Goal: Complete application form: Complete application form

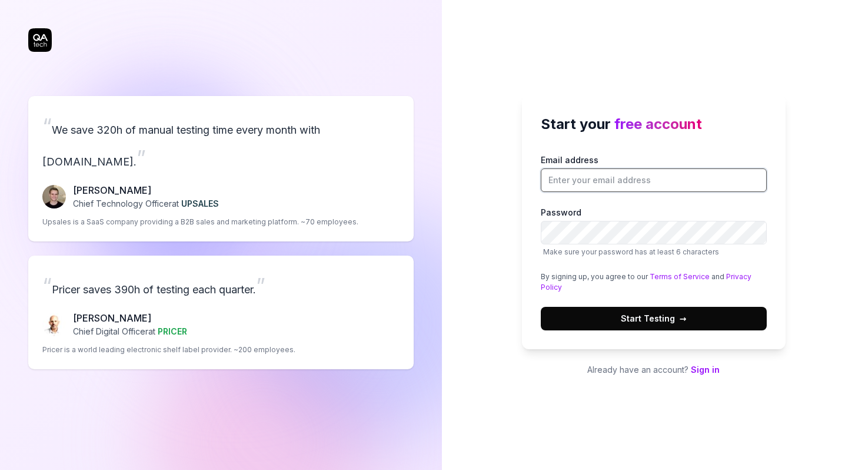
click at [565, 178] on input "Email address" at bounding box center [654, 180] width 226 height 24
paste input "[EMAIL_ADDRESS][DOMAIN_NAME]"
type input "[EMAIL_ADDRESS][DOMAIN_NAME]"
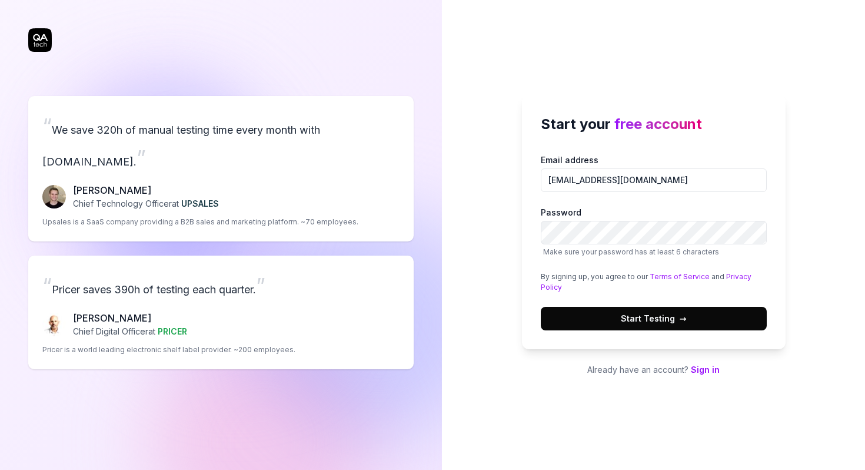
click at [643, 325] on button "Start Testing →" at bounding box center [654, 319] width 226 height 24
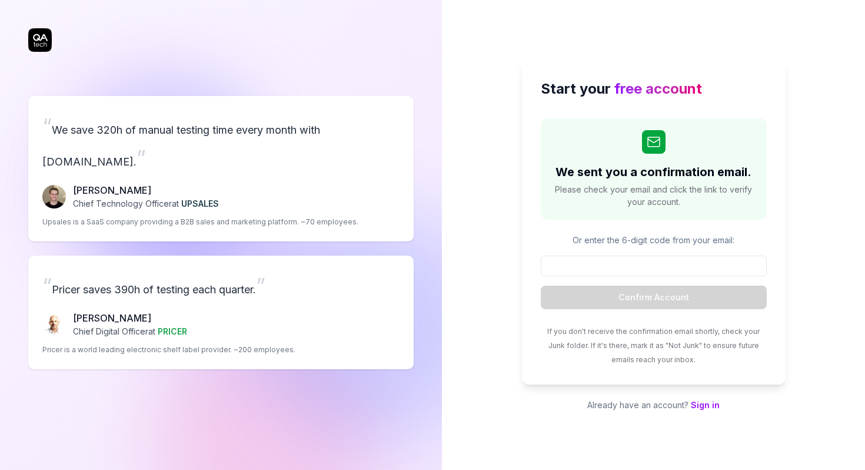
click at [700, 401] on link "Sign in" at bounding box center [705, 405] width 29 height 10
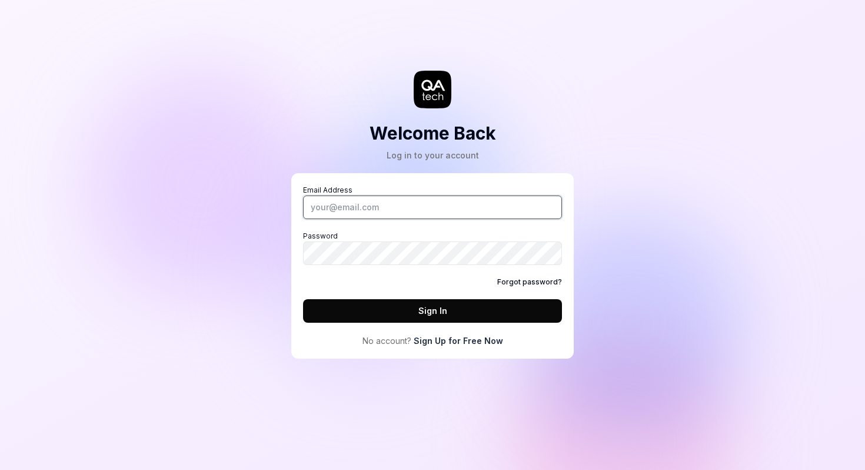
click at [400, 200] on input "Email Address" at bounding box center [432, 207] width 259 height 24
type input "[EMAIL_ADDRESS][DOMAIN_NAME]"
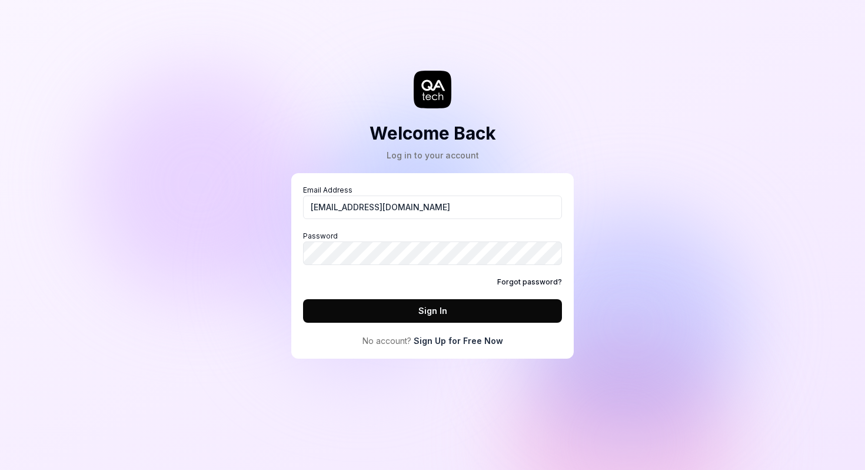
click at [325, 312] on button "Sign In" at bounding box center [432, 311] width 259 height 24
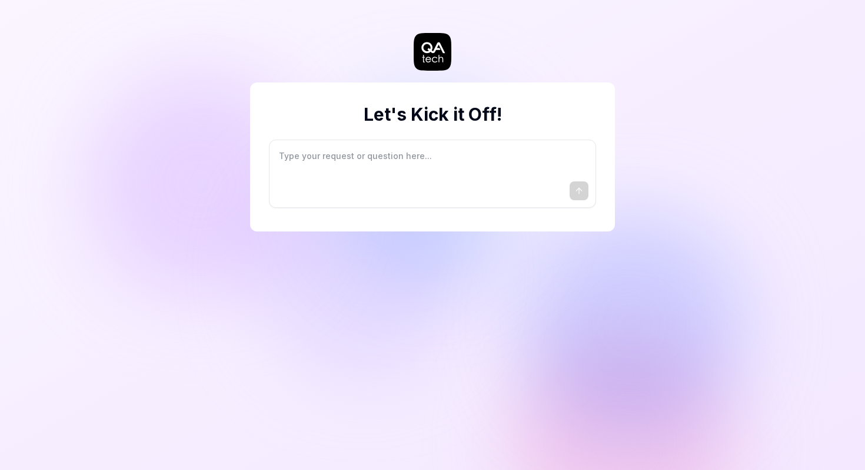
type textarea "I"
type textarea "*"
type textarea "I"
type textarea "*"
type textarea "I w"
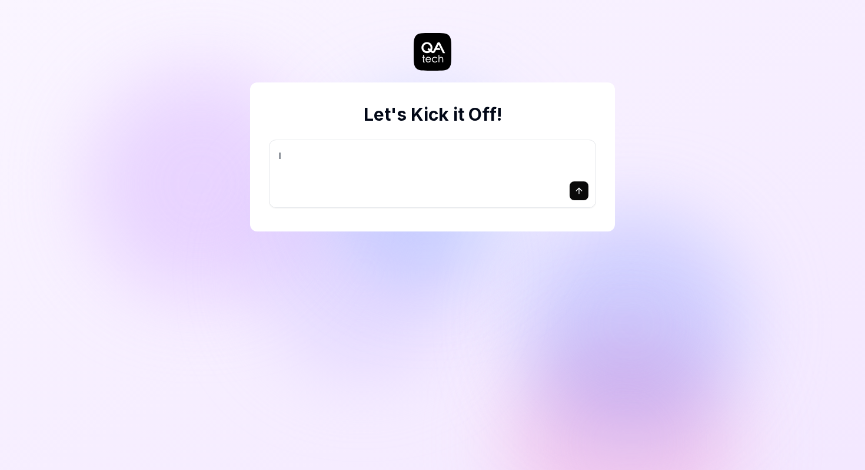
type textarea "*"
type textarea "I wa"
type textarea "*"
type textarea "I wan"
type textarea "*"
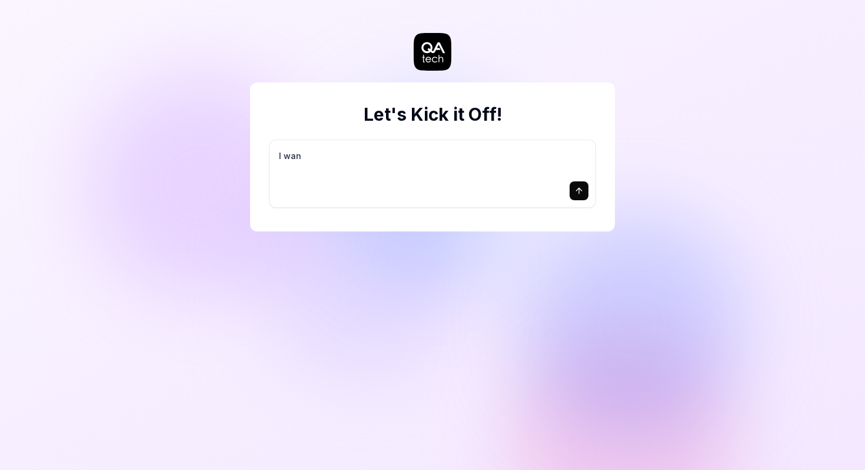
type textarea "I want"
type textarea "*"
type textarea "I want"
type textarea "*"
type textarea "I want a"
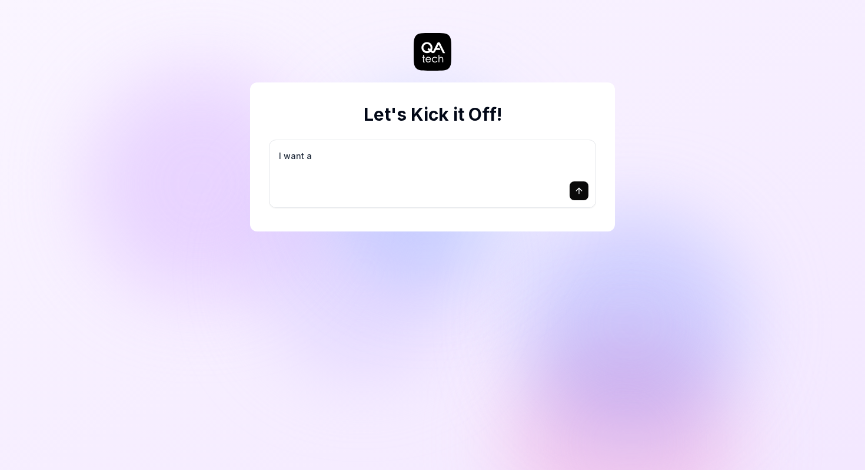
type textarea "*"
type textarea "I want a"
type textarea "*"
type textarea "I want a g"
type textarea "*"
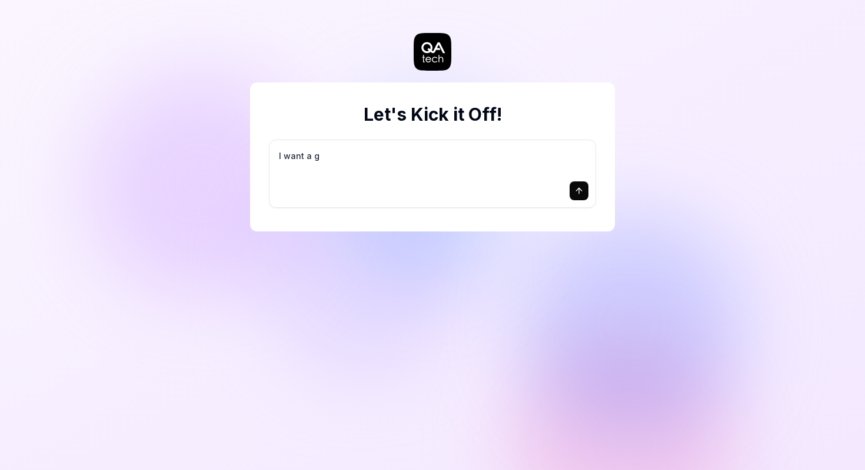
type textarea "I want a go"
type textarea "*"
type textarea "I want a goo"
type textarea "*"
type textarea "I want a good"
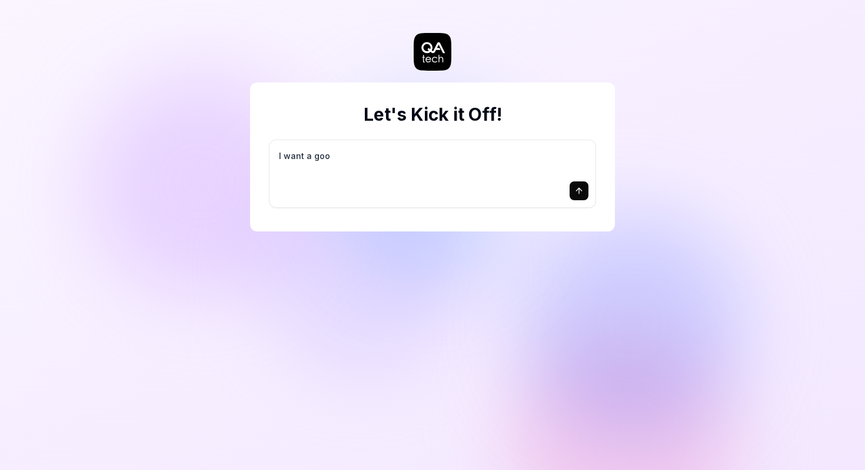
type textarea "*"
type textarea "I want a good"
type textarea "*"
type textarea "I want a good t"
type textarea "*"
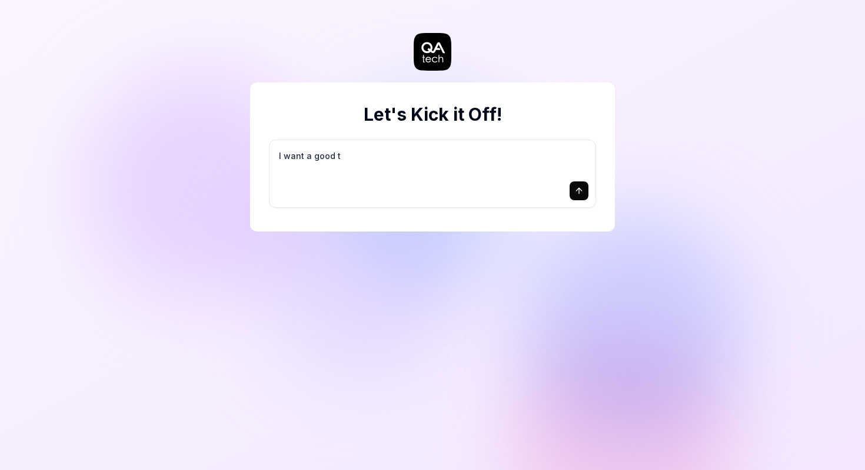
type textarea "I want a good te"
type textarea "*"
type textarea "I want a good tes"
type textarea "*"
type textarea "I want a good test"
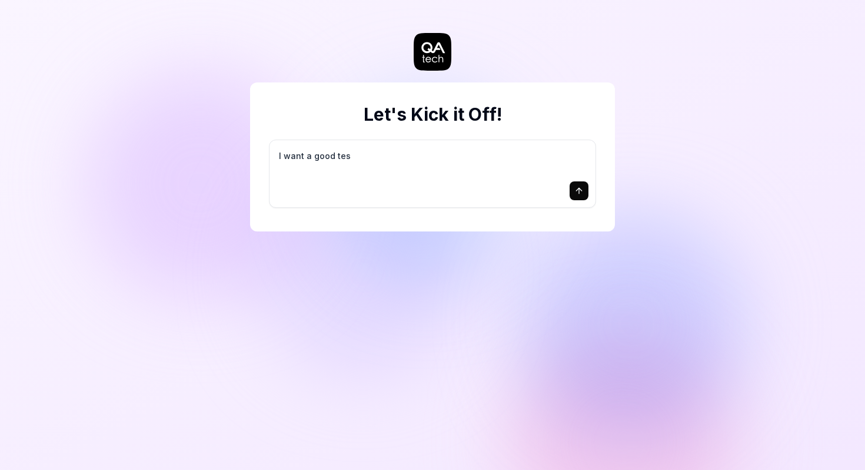
type textarea "*"
type textarea "I want a good test"
type textarea "*"
type textarea "I want a good test s"
type textarea "*"
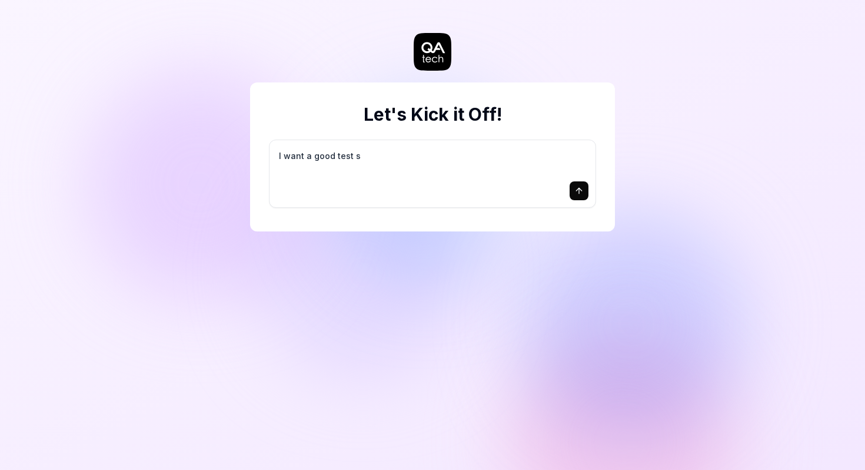
type textarea "I want a good test se"
type textarea "*"
type textarea "I want a good test set"
type textarea "*"
type textarea "I want a good test setu"
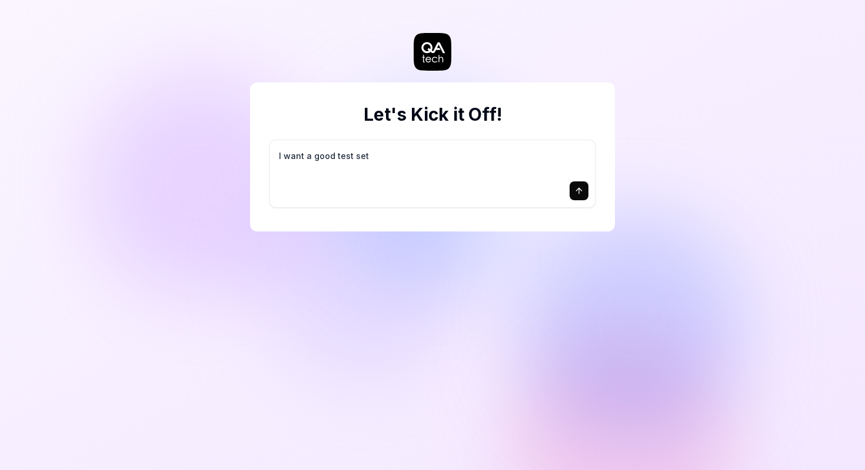
type textarea "*"
type textarea "I want a good test setup"
type textarea "*"
type textarea "I want a good test setup"
type textarea "*"
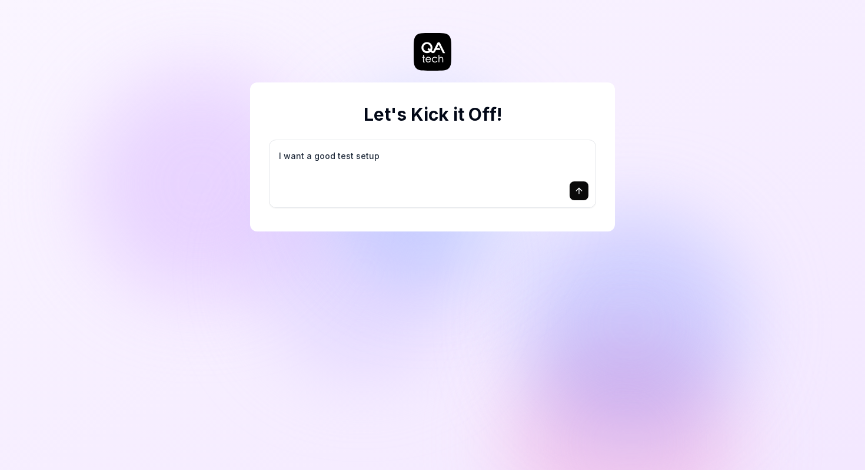
type textarea "I want a good test setup f"
type textarea "*"
type textarea "I want a good test setup fo"
type textarea "*"
type textarea "I want a good test setup for"
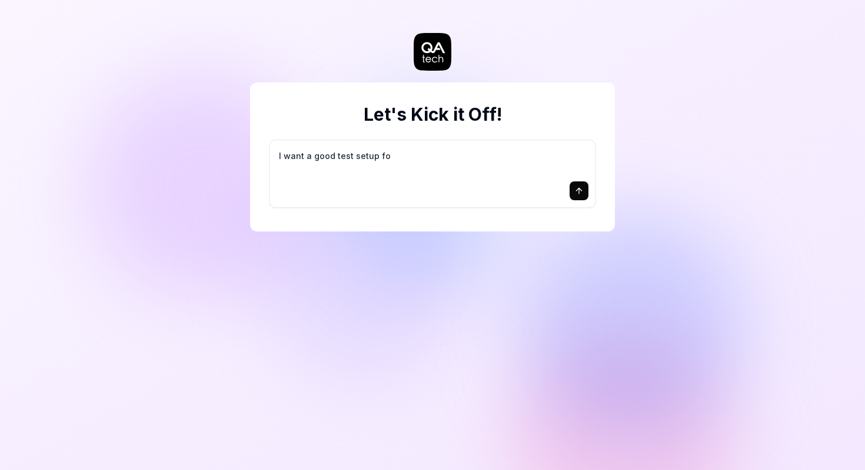
type textarea "*"
type textarea "I want a good test setup for"
type textarea "*"
type textarea "I want a good test setup for m"
type textarea "*"
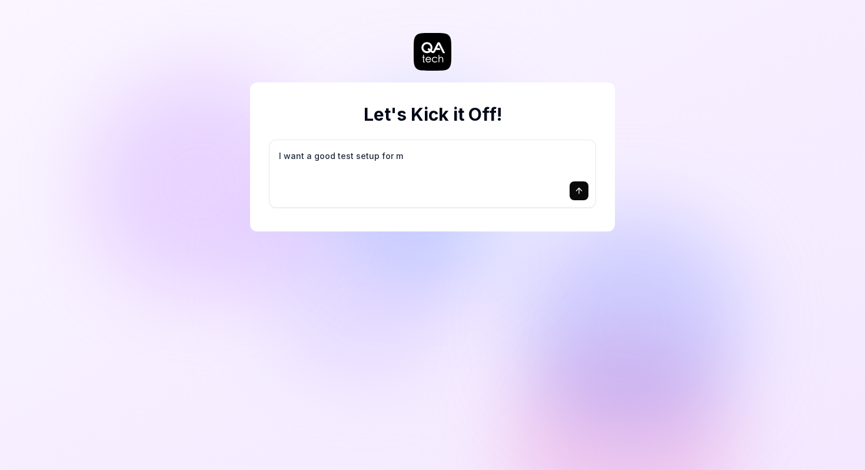
type textarea "I want a good test setup for my"
type textarea "*"
type textarea "I want a good test setup for my"
type textarea "*"
type textarea "I want a good test setup for my s"
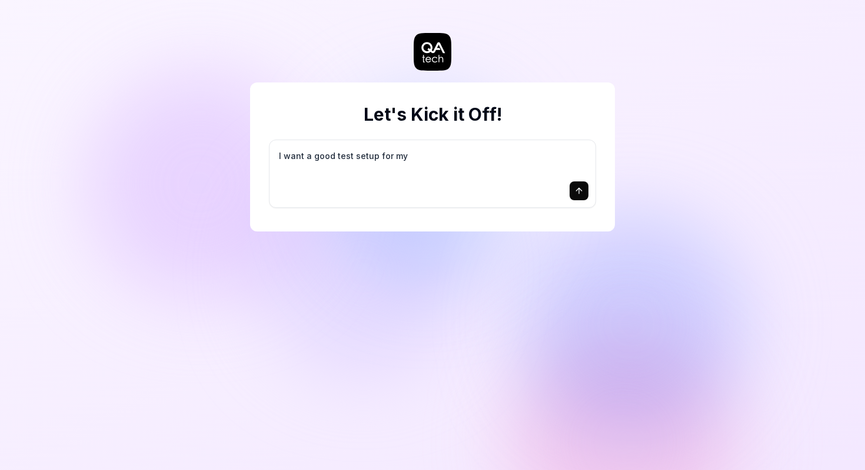
type textarea "*"
type textarea "I want a good test setup for my si"
type textarea "*"
type textarea "I want a good test setup for my sit"
type textarea "*"
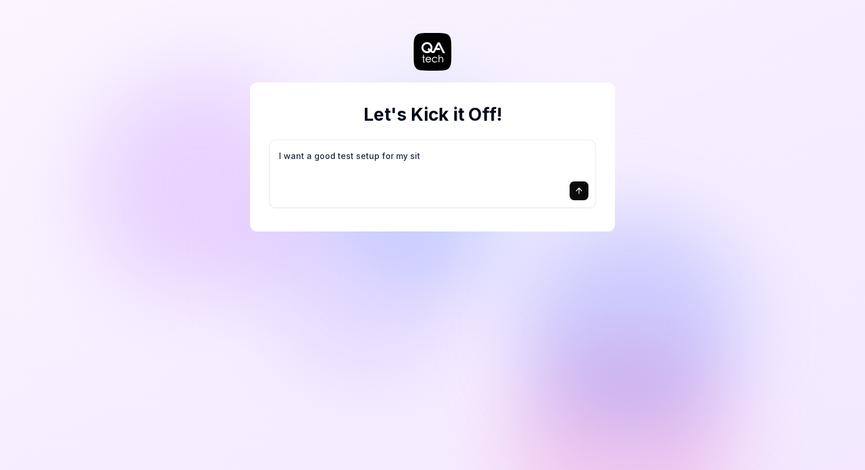
type textarea "I want a good test setup for my site"
type textarea "*"
type textarea "I want a good test setup for my site"
type textarea "*"
type textarea "I want a good test setup for my site -"
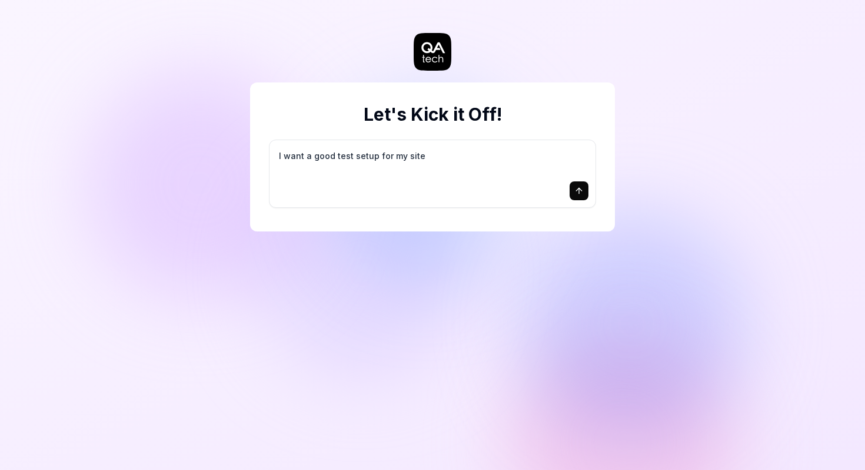
type textarea "*"
type textarea "I want a good test setup for my site -"
type textarea "*"
type textarea "I want a good test setup for my site - h"
type textarea "*"
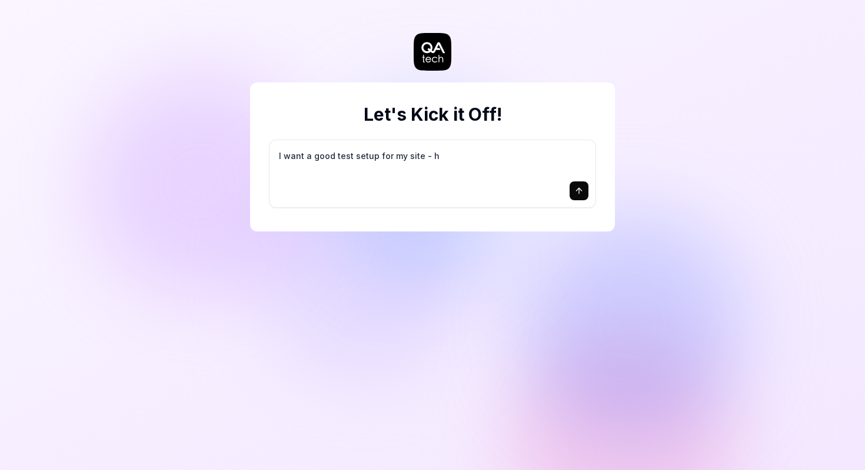
type textarea "I want a good test setup for my site - he"
type textarea "*"
type textarea "I want a good test setup for my site - hel"
type textarea "*"
type textarea "I want a good test setup for my site - help"
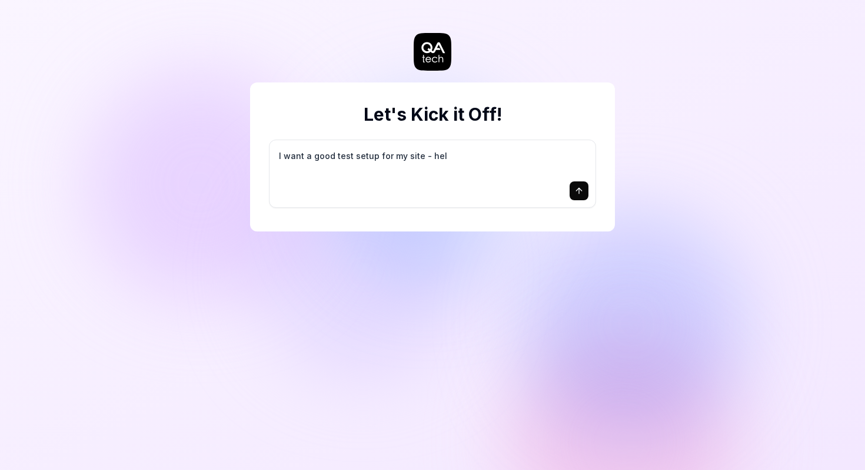
type textarea "*"
type textarea "I want a good test setup for my site - help"
type textarea "*"
type textarea "I want a good test setup for my site - help m"
type textarea "*"
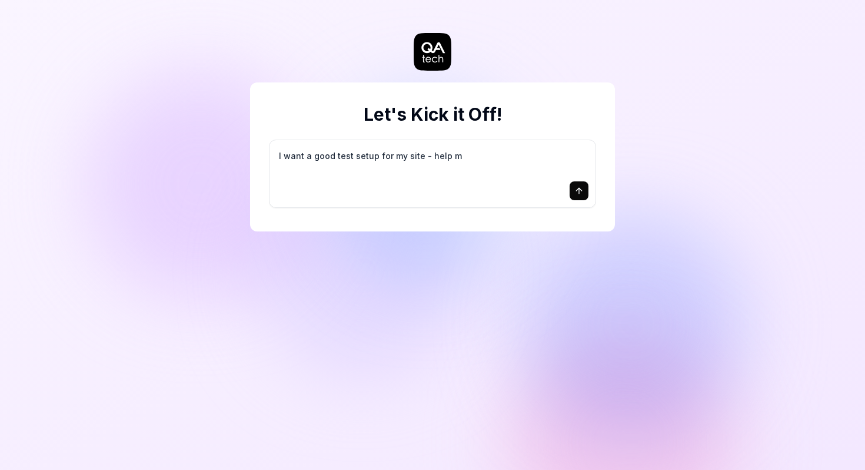
type textarea "I want a good test setup for my site - help me"
type textarea "*"
type textarea "I want a good test setup for my site - help me"
type textarea "*"
type textarea "I want a good test setup for my site - help me c"
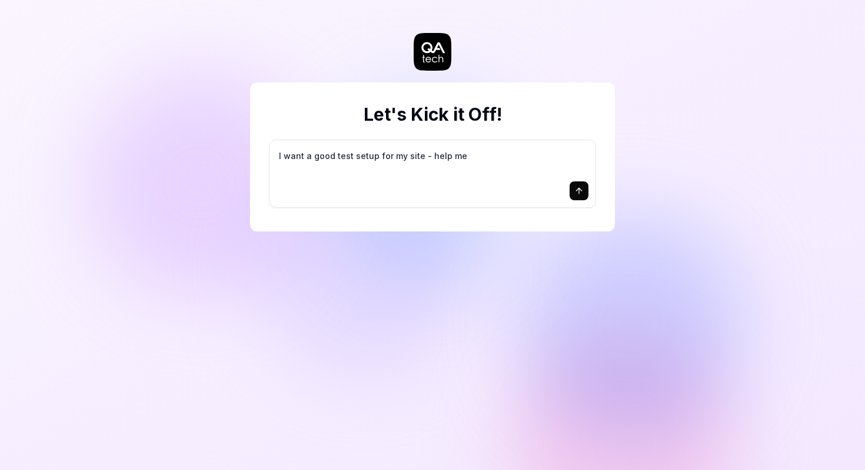
type textarea "*"
type textarea "I want a good test setup for my site - help me cr"
type textarea "*"
type textarea "I want a good test setup for my site - help me cre"
type textarea "*"
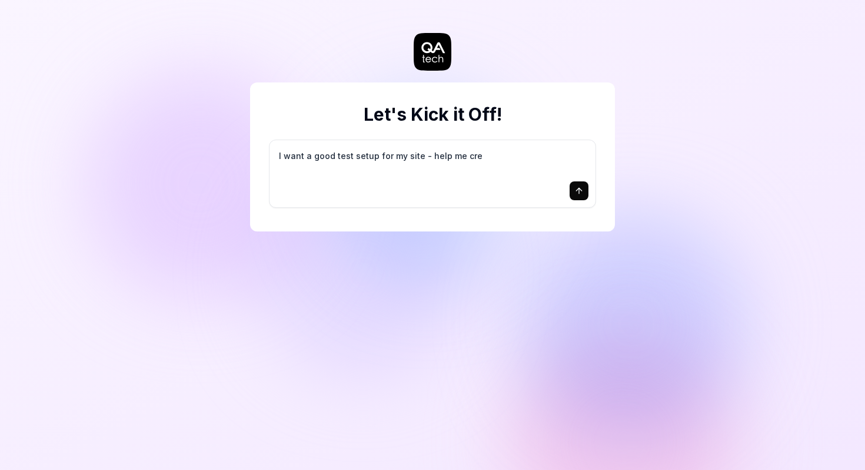
type textarea "I want a good test setup for my site - help me crea"
type textarea "*"
type textarea "I want a good test setup for my site - help me creat"
type textarea "*"
type textarea "I want a good test setup for my site - help me create"
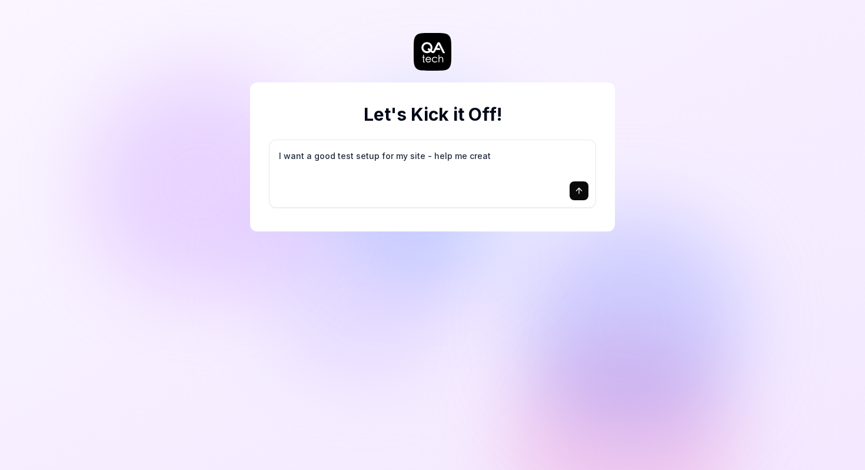
type textarea "*"
type textarea "I want a good test setup for my site - help me create"
type textarea "*"
type textarea "I want a good test setup for my site - help me create t"
type textarea "*"
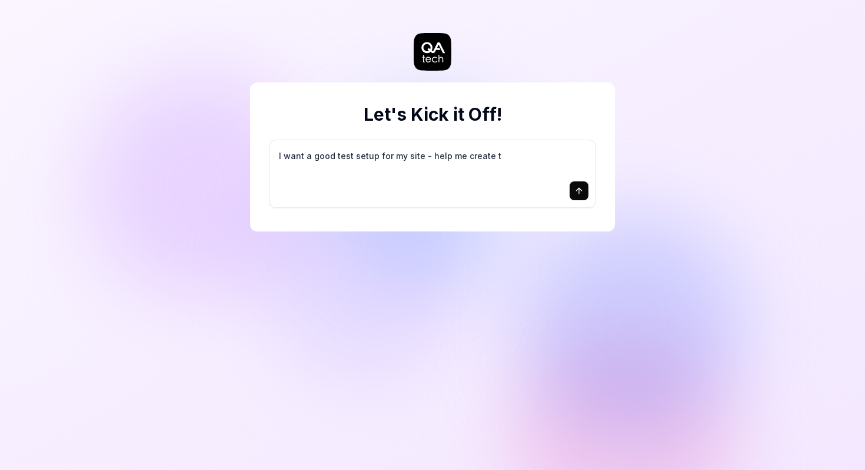
type textarea "I want a good test setup for my site - help me create th"
type textarea "*"
type textarea "I want a good test setup for my site - help me create the"
type textarea "*"
type textarea "I want a good test setup for my site - help me create the"
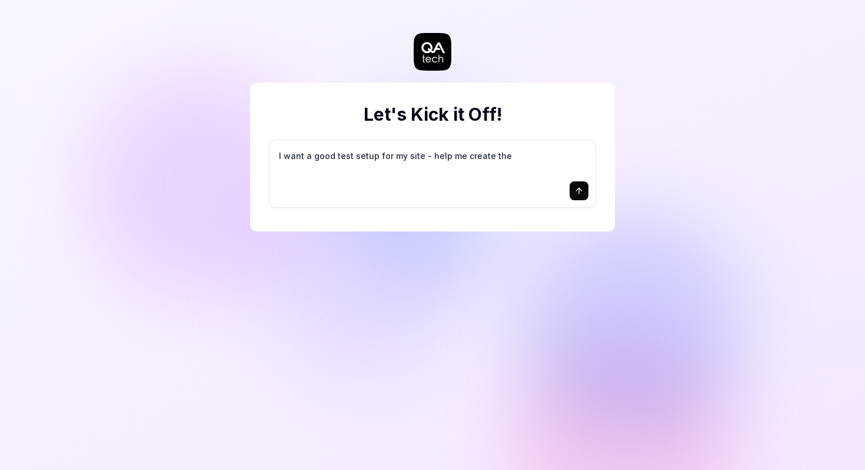
type textarea "*"
type textarea "I want a good test setup for my site - help me create the f"
type textarea "*"
type textarea "I want a good test setup for my site - help me create the fi"
type textarea "*"
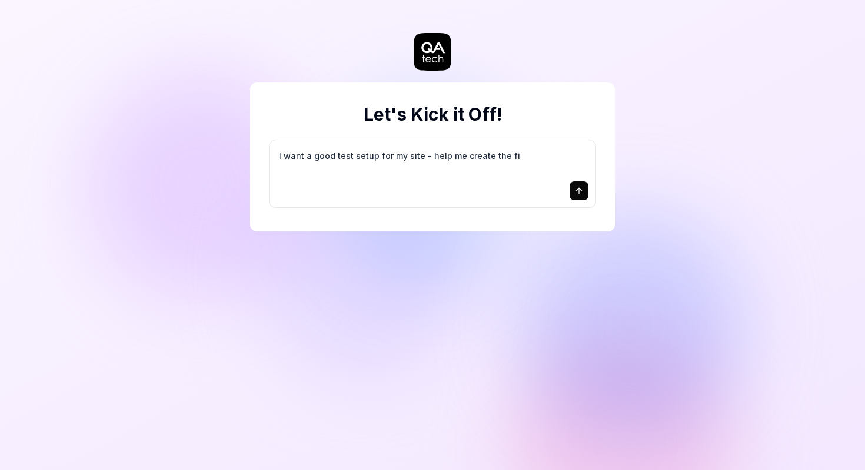
type textarea "I want a good test setup for my site - help me create the fir"
type textarea "*"
type textarea "I want a good test setup for my site - help me create the firs"
type textarea "*"
type textarea "I want a good test setup for my site - help me create the first"
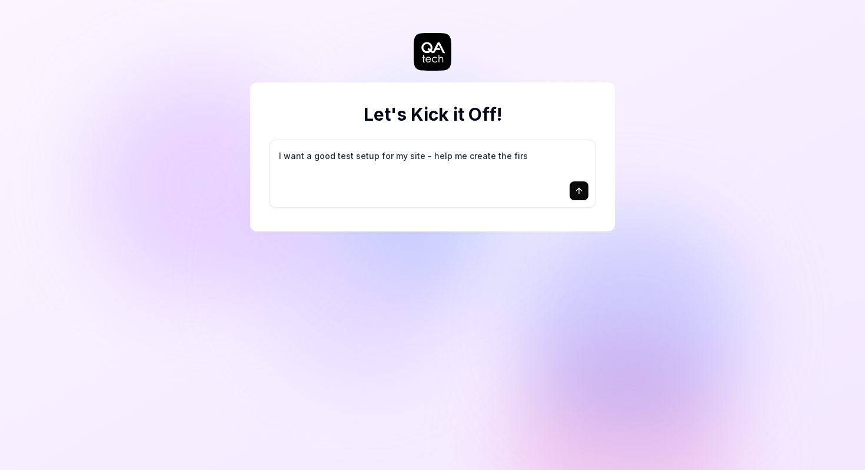
type textarea "*"
type textarea "I want a good test setup for my site - help me create the first"
type textarea "*"
type textarea "I want a good test setup for my site - help me create the first 3"
type textarea "*"
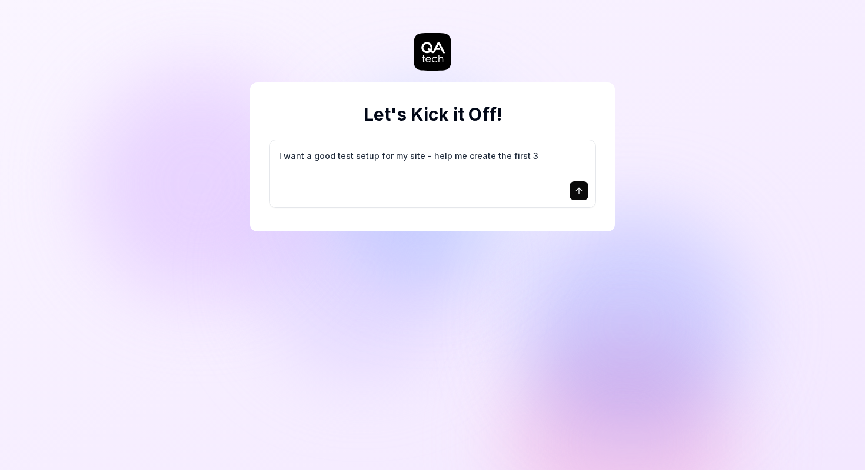
type textarea "I want a good test setup for my site - help me create the first 3-"
type textarea "*"
type textarea "I want a good test setup for my site - help me create the first 3-5"
type textarea "*"
type textarea "I want a good test setup for my site - help me create the first 3-5"
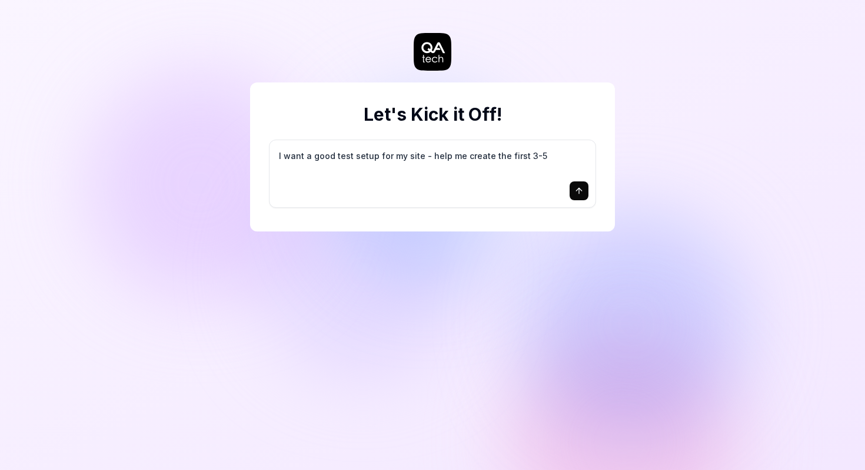
type textarea "*"
type textarea "I want a good test setup for my site - help me create the first 3-5 t"
type textarea "*"
type textarea "I want a good test setup for my site - help me create the first 3-5 te"
type textarea "*"
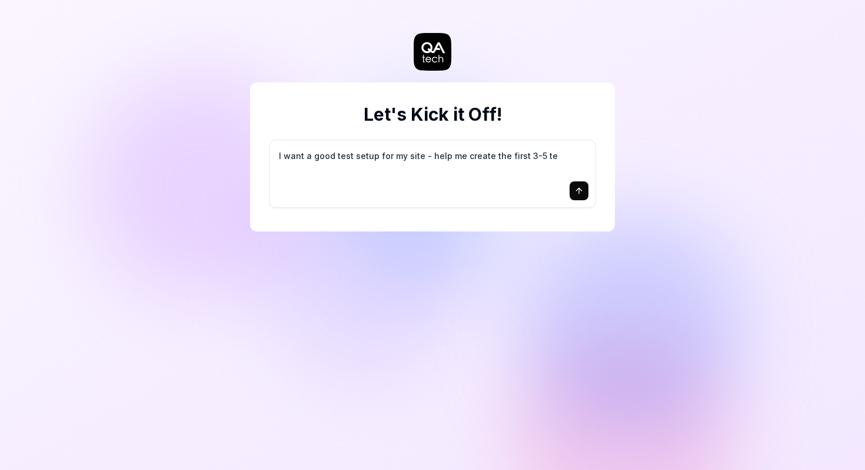
type textarea "I want a good test setup for my site - help me create the first 3-5 tes"
type textarea "*"
type textarea "I want a good test setup for my site - help me create the first 3-5 test"
type textarea "*"
type textarea "I want a good test setup for my site - help me create the first 3-5 test"
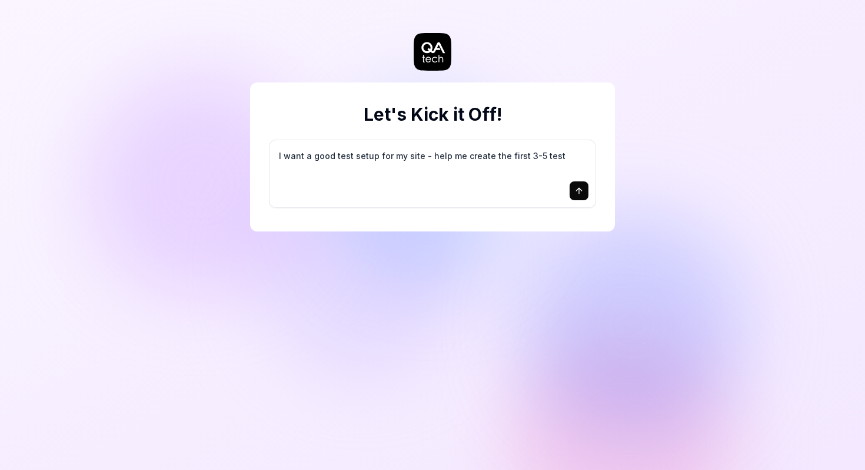
type textarea "*"
type textarea "I want a good test setup for my site - help me create the first 3-5 test c"
type textarea "*"
type textarea "I want a good test setup for my site - help me create the first 3-5 test ca"
type textarea "*"
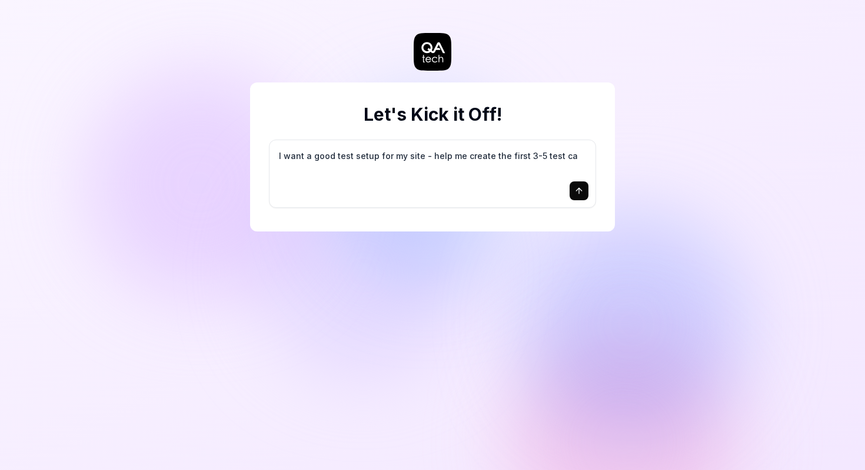
type textarea "I want a good test setup for my site - help me create the first 3-5 test cas"
type textarea "*"
type textarea "I want a good test setup for my site - help me create the first 3-5 test case"
type textarea "*"
type textarea "I want a good test setup for my site - help me create the first 3-5 test cases"
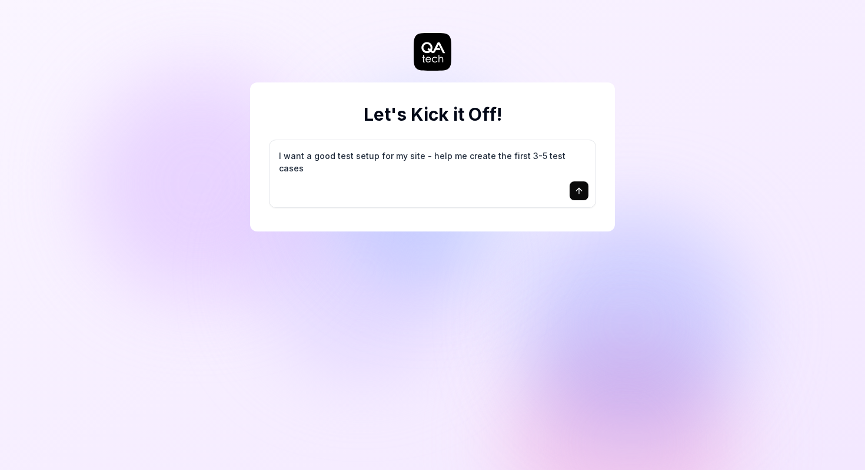
click at [436, 57] on icon at bounding box center [434, 59] width 5 height 6
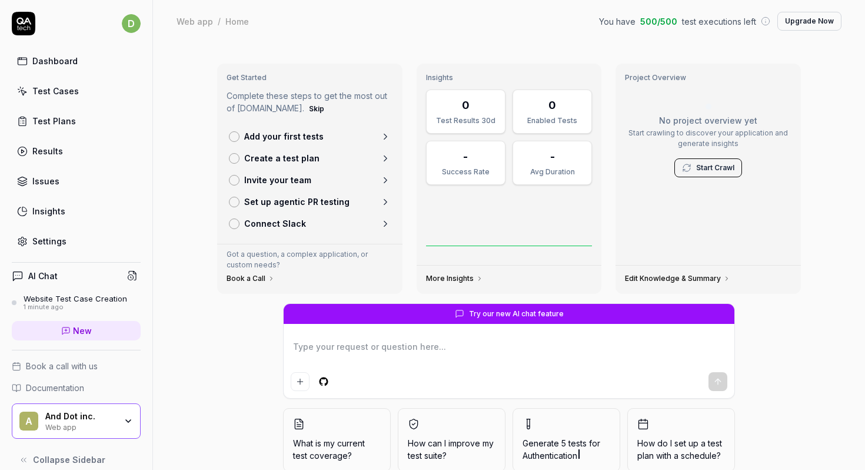
scroll to position [14, 0]
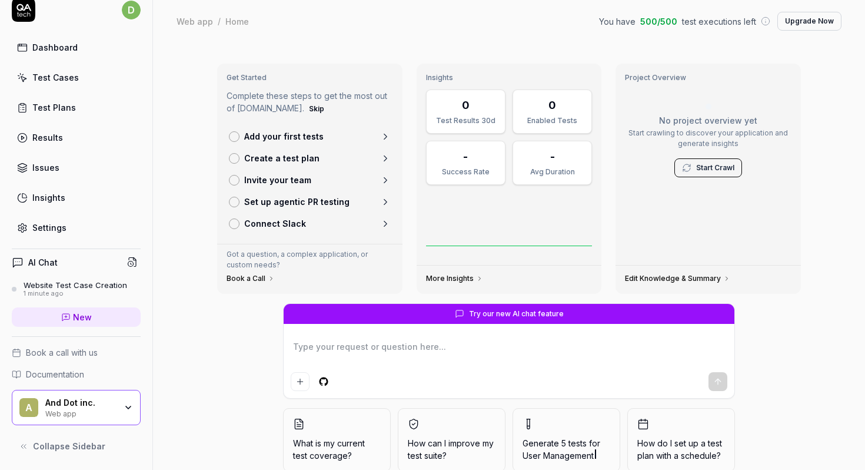
type textarea "*"
